Goal: Task Accomplishment & Management: Manage account settings

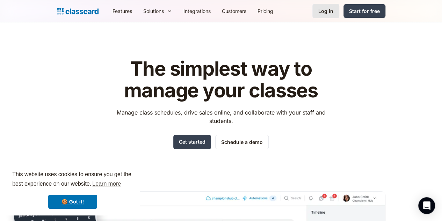
click at [334, 12] on div "Log in" at bounding box center [326, 10] width 15 height 7
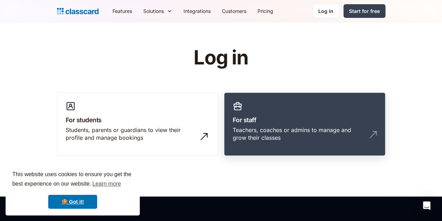
click at [318, 113] on link "For staff Teachers, coaches or admins to manage and grow their classes" at bounding box center [305, 124] width 162 height 64
